Goal: Information Seeking & Learning: Learn about a topic

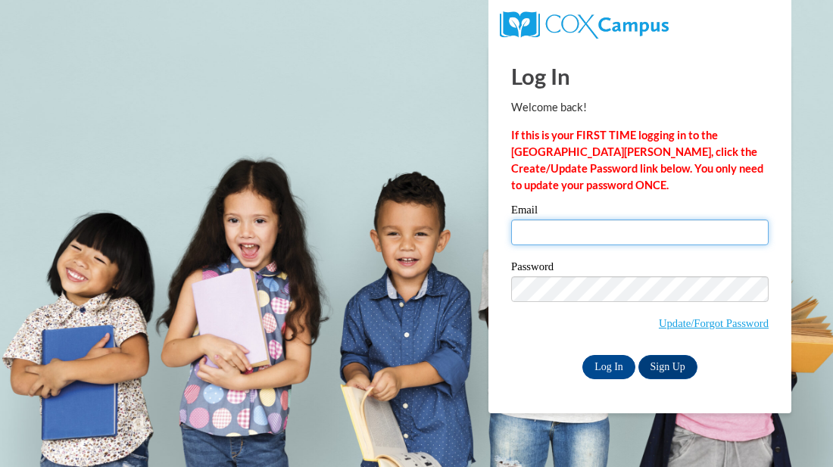
click at [529, 238] on input "Email" at bounding box center [639, 233] width 257 height 26
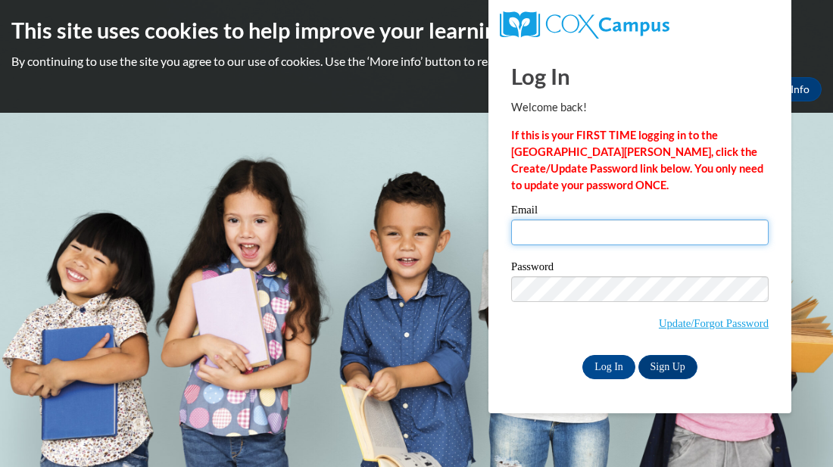
type input "scottberry2015k@gmail.com"
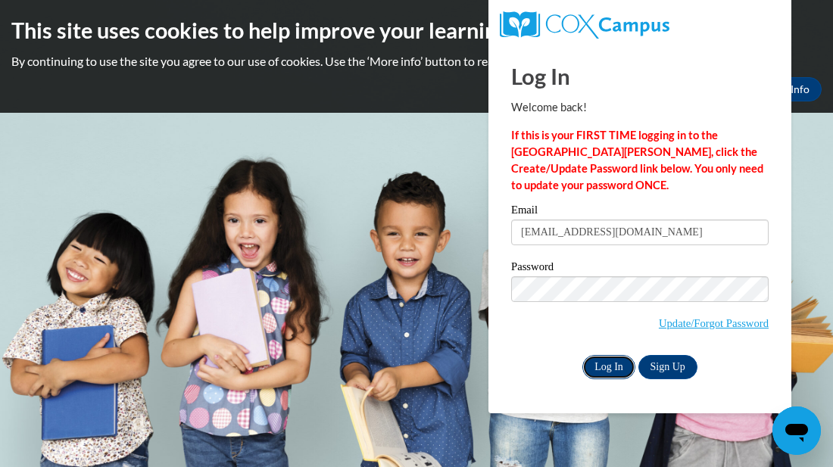
click at [613, 361] on input "Log In" at bounding box center [608, 367] width 53 height 24
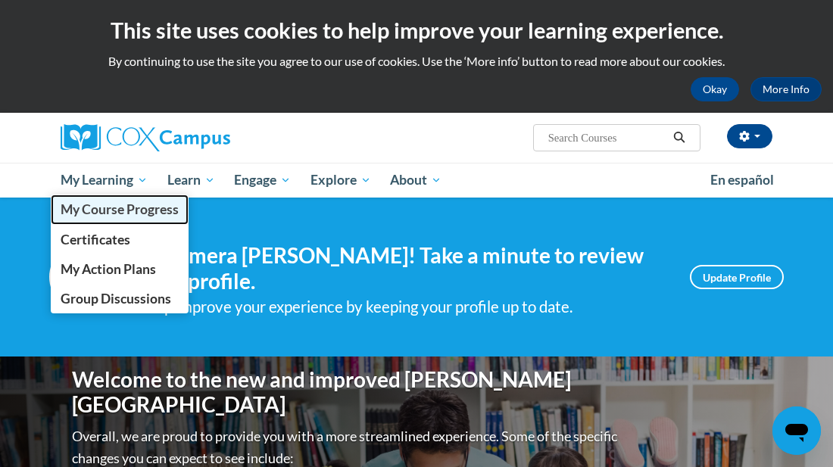
click at [92, 212] on span "My Course Progress" at bounding box center [120, 209] width 118 height 16
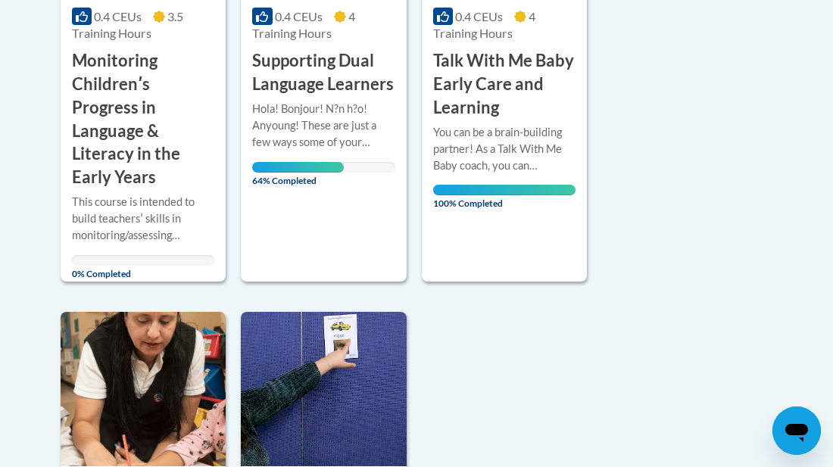
scroll to position [579, 0]
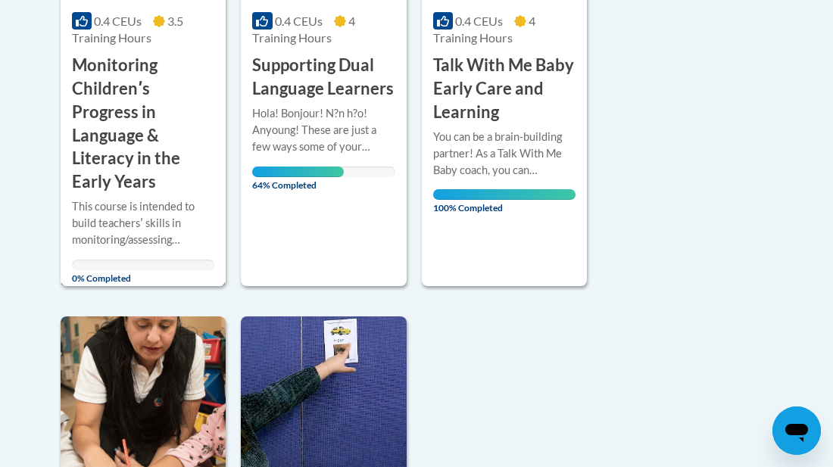
click at [82, 228] on div "This course is intended to build teachersʹ skills in monitoring/assessing child…" at bounding box center [143, 223] width 142 height 50
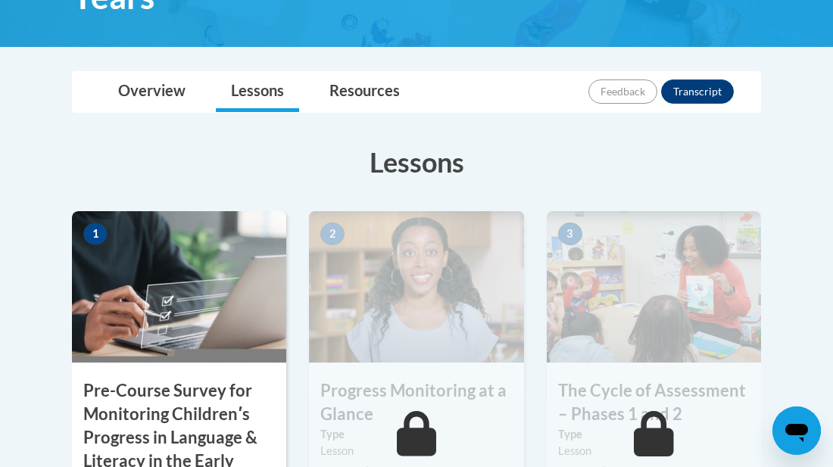
scroll to position [376, 0]
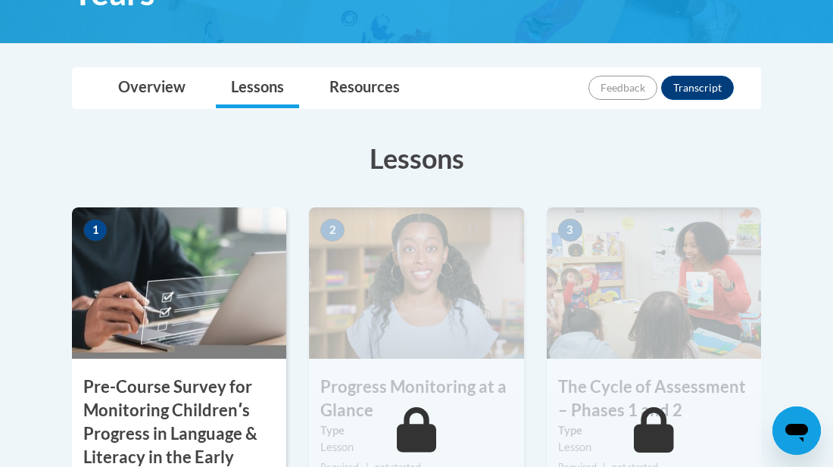
click at [108, 410] on h3 "Pre-Course Survey for Monitoring Childrenʹs Progress in Language & Literacy in …" at bounding box center [179, 434] width 214 height 117
click at [123, 307] on img at bounding box center [179, 282] width 214 height 151
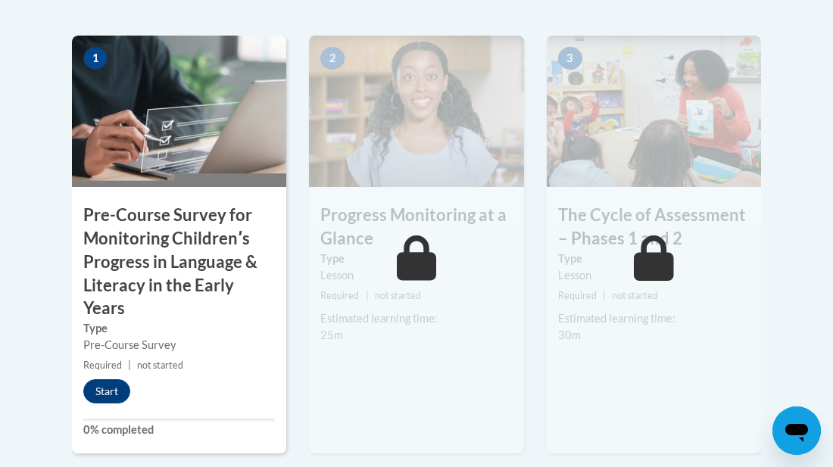
scroll to position [578, 0]
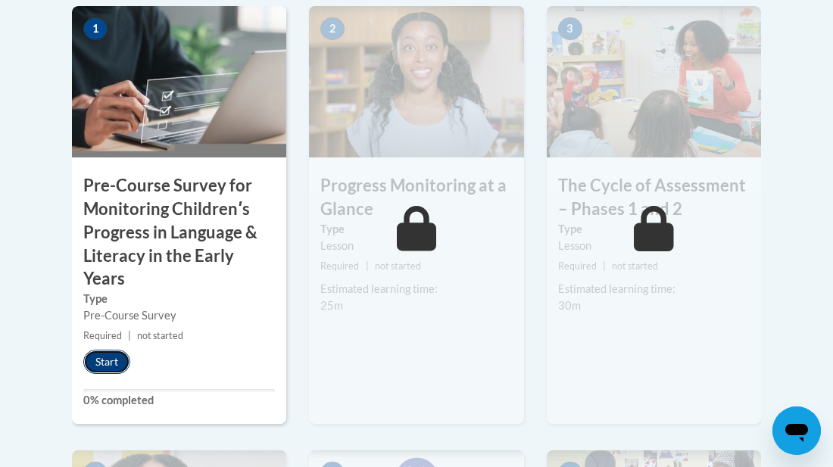
click at [111, 357] on button "Start" at bounding box center [106, 362] width 47 height 24
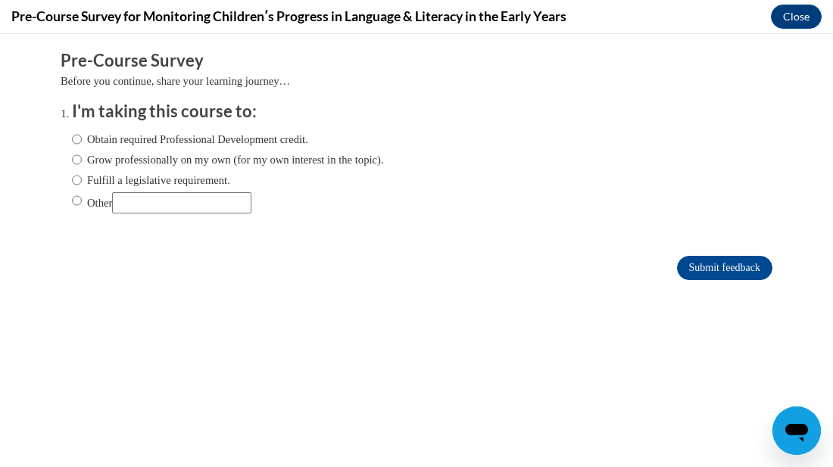
scroll to position [0, 0]
click at [79, 139] on input "Obtain required Professional Development credit." at bounding box center [77, 139] width 10 height 17
radio input "true"
click at [79, 139] on input "Obtain required Professional Development credit." at bounding box center [77, 139] width 10 height 17
click at [718, 271] on input "Submit feedback" at bounding box center [724, 268] width 95 height 24
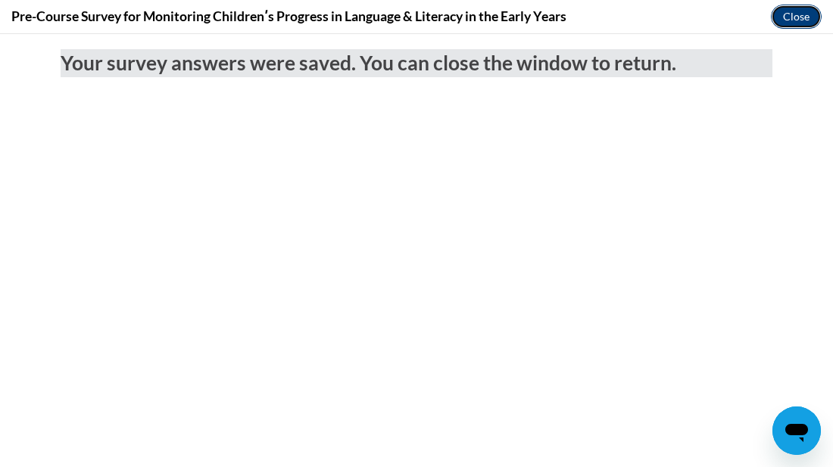
click at [794, 11] on button "Close" at bounding box center [796, 17] width 51 height 24
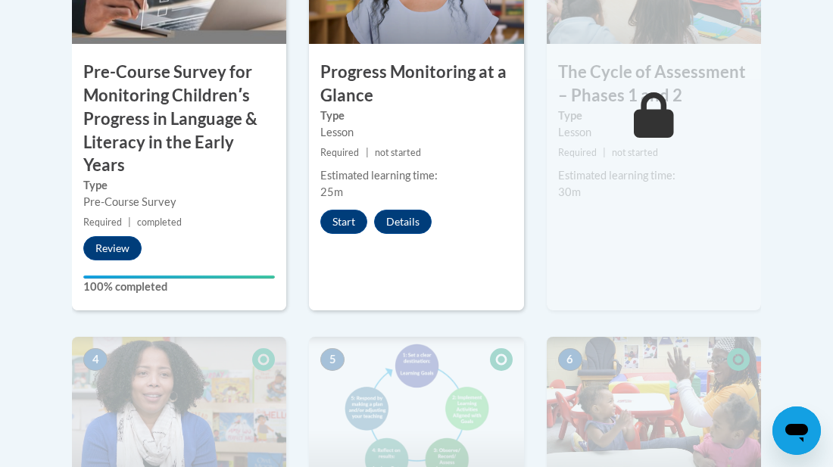
scroll to position [693, 0]
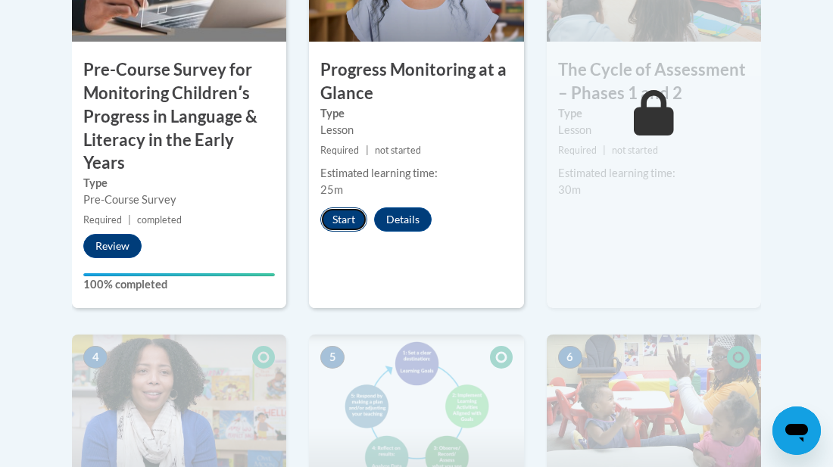
click at [340, 217] on button "Start" at bounding box center [343, 219] width 47 height 24
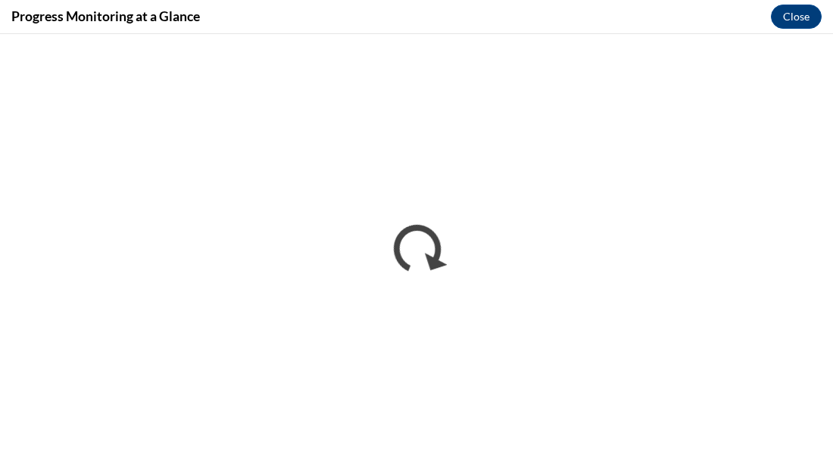
scroll to position [0, 0]
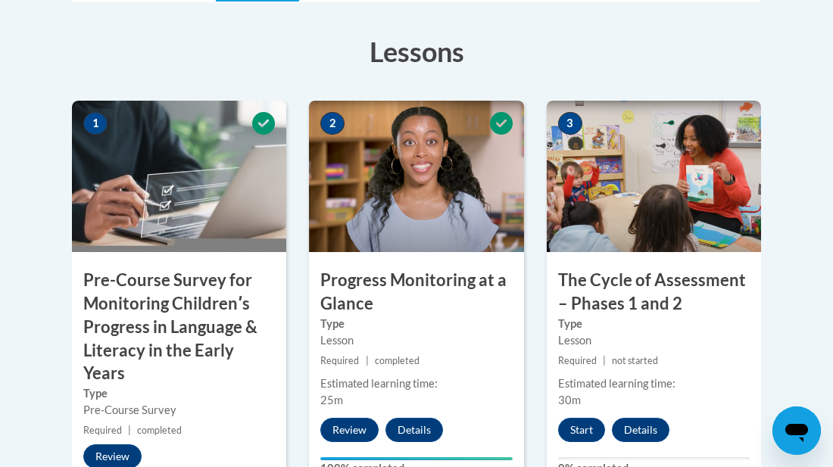
scroll to position [486, 0]
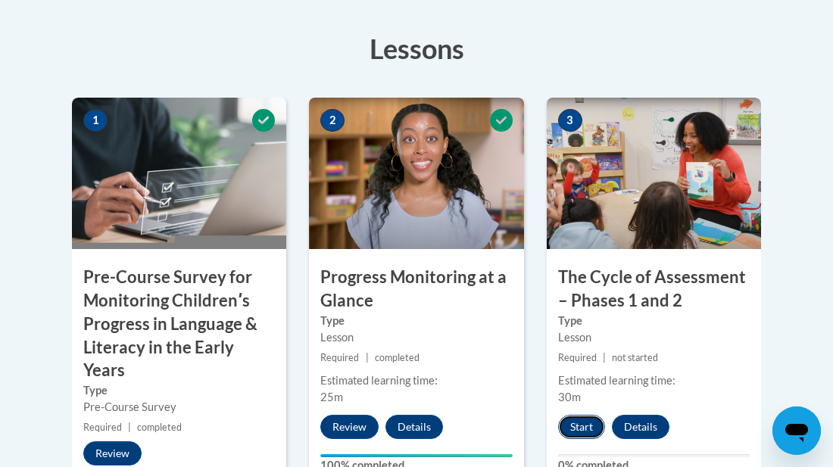
click at [590, 424] on button "Start" at bounding box center [581, 427] width 47 height 24
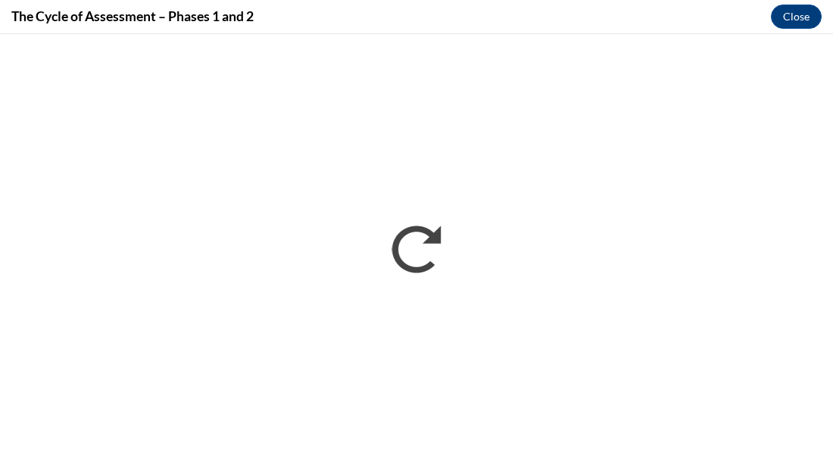
scroll to position [0, 0]
click at [781, 18] on button "Close" at bounding box center [796, 17] width 51 height 24
